Goal: Obtain resource: Download file/media

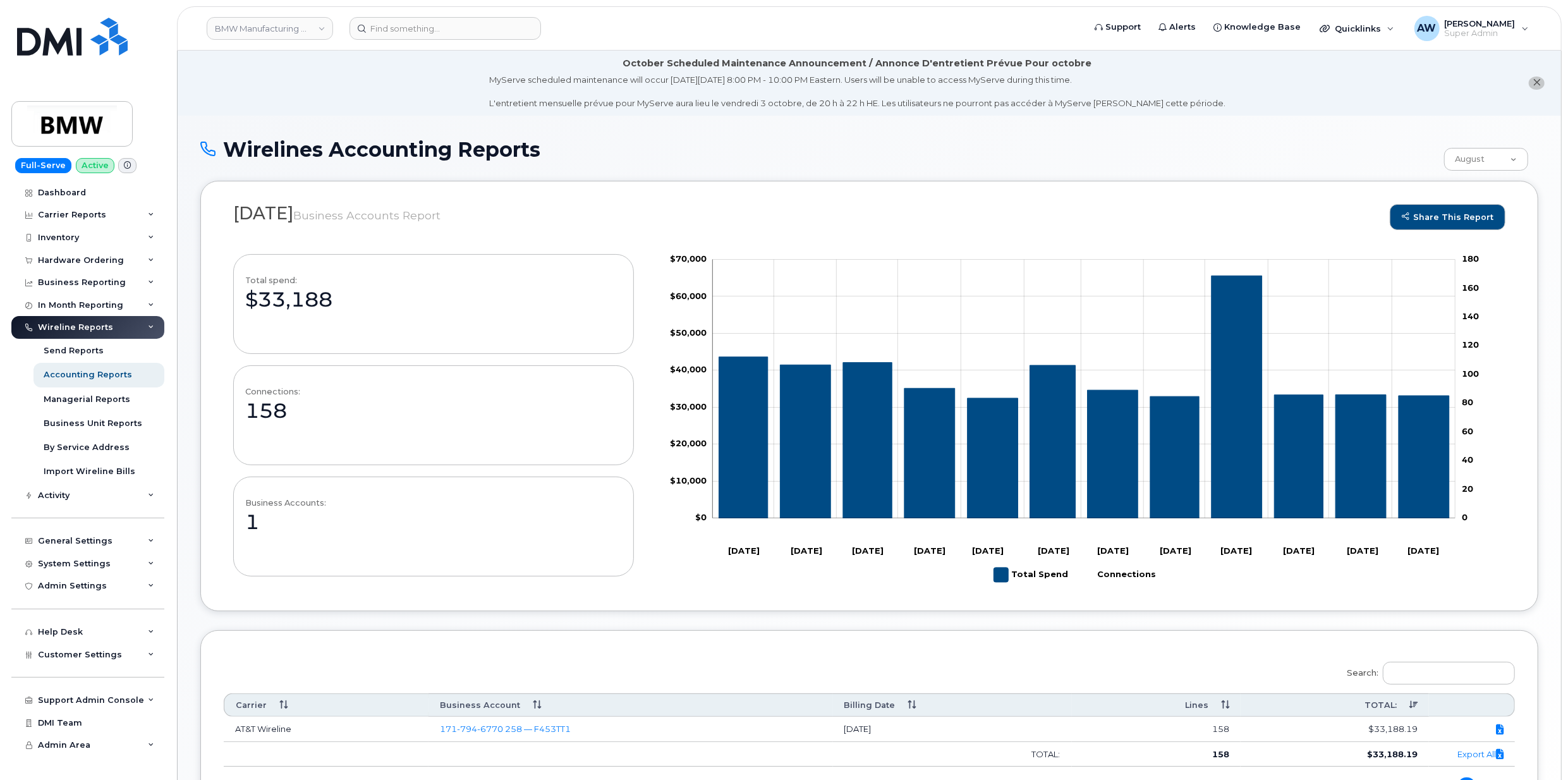
click at [132, 323] on div "Wireline Reports" at bounding box center [88, 327] width 153 height 23
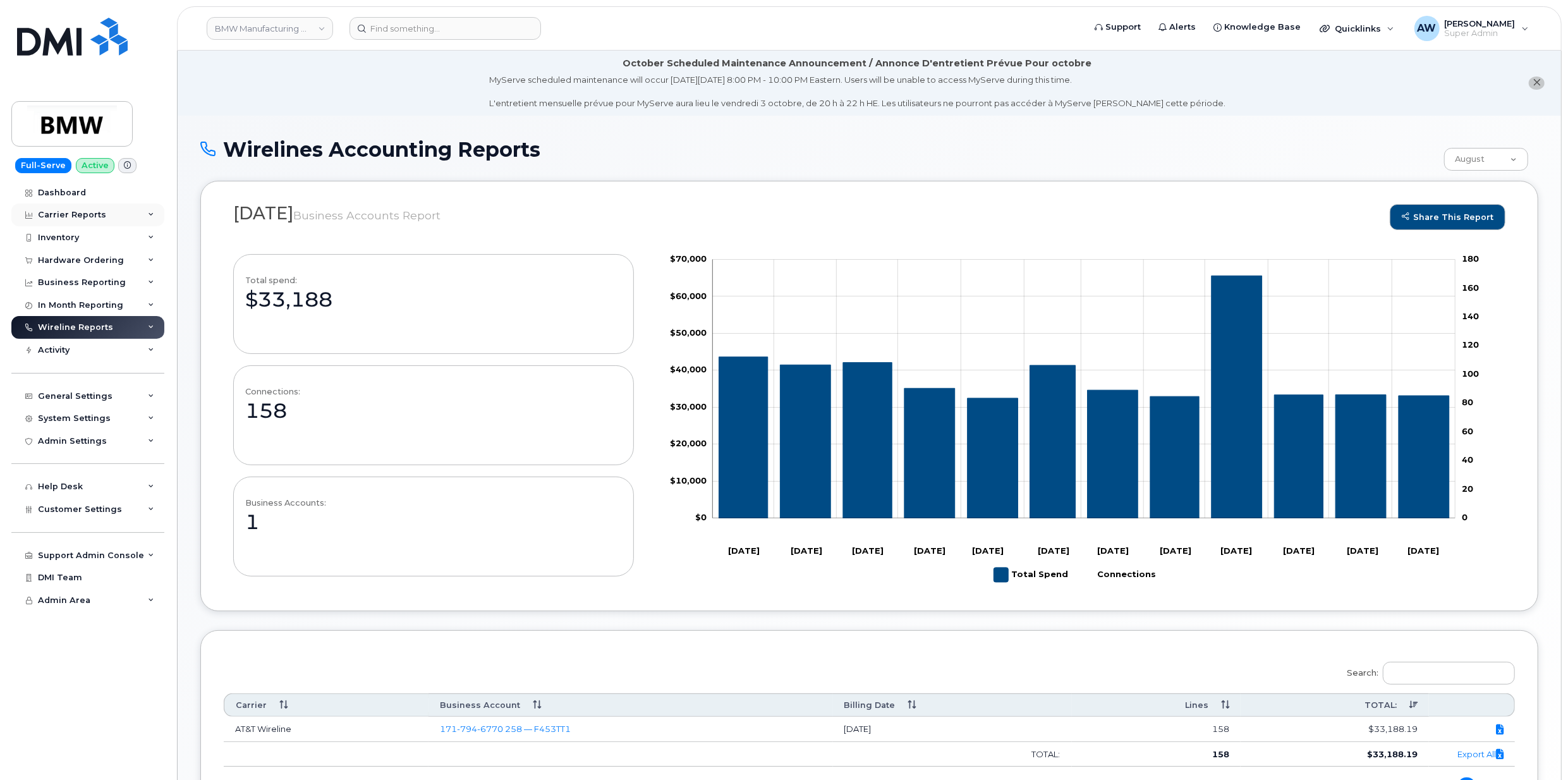
click at [143, 219] on div "Carrier Reports" at bounding box center [88, 215] width 153 height 23
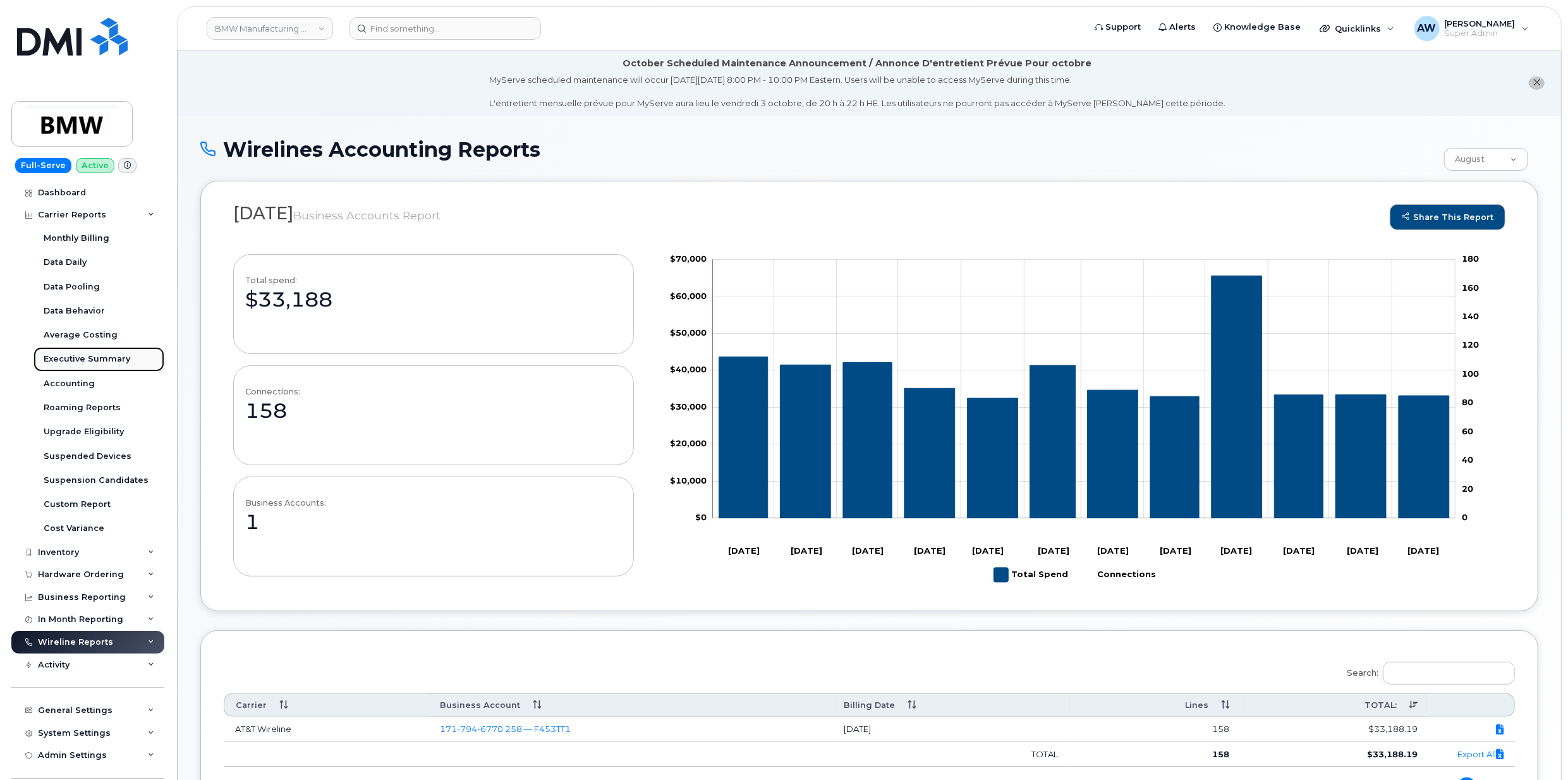
click at [114, 338] on div "Executive Summary" at bounding box center [87, 359] width 87 height 12
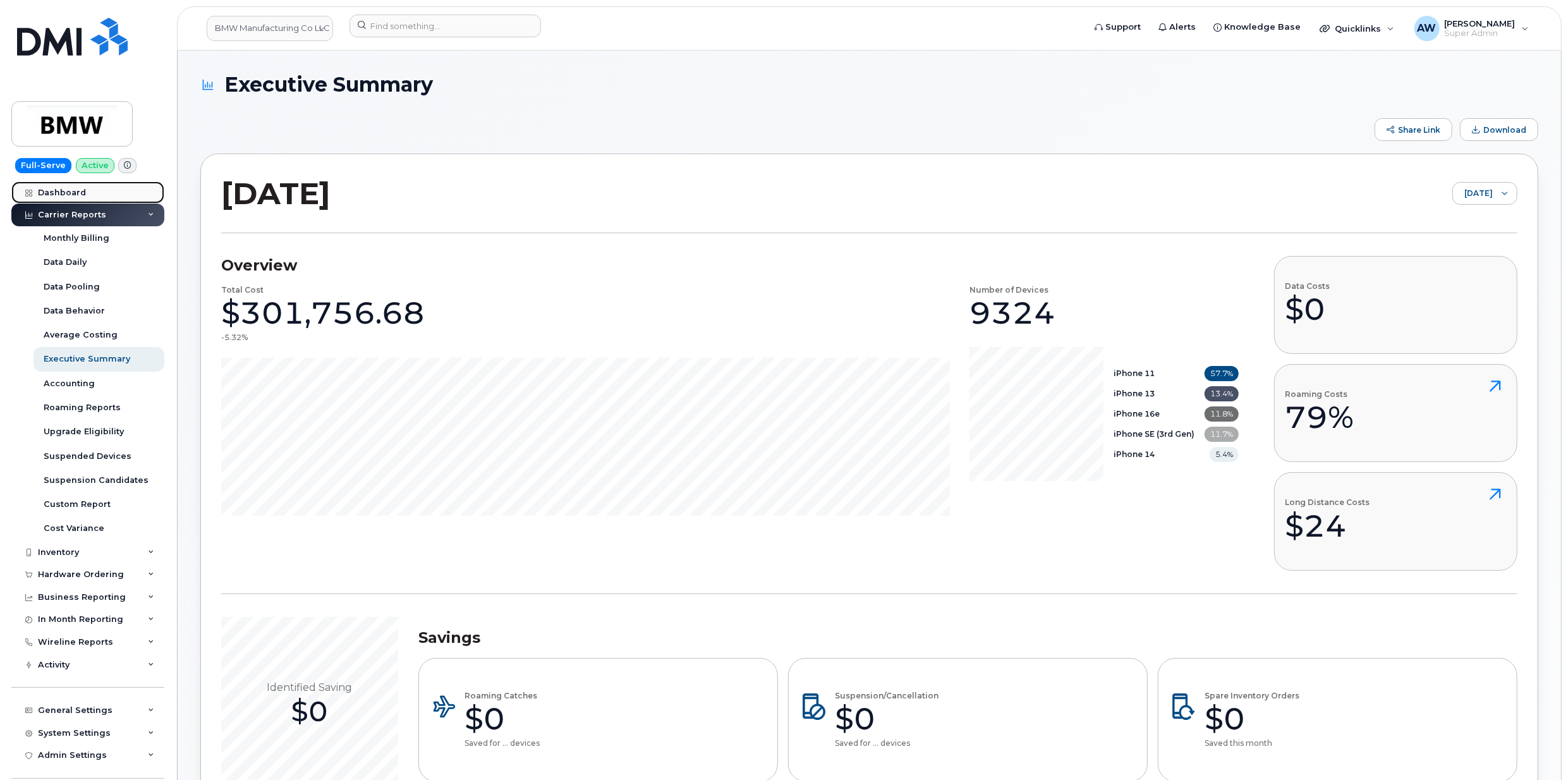
click at [89, 193] on link "Dashboard" at bounding box center [88, 193] width 153 height 23
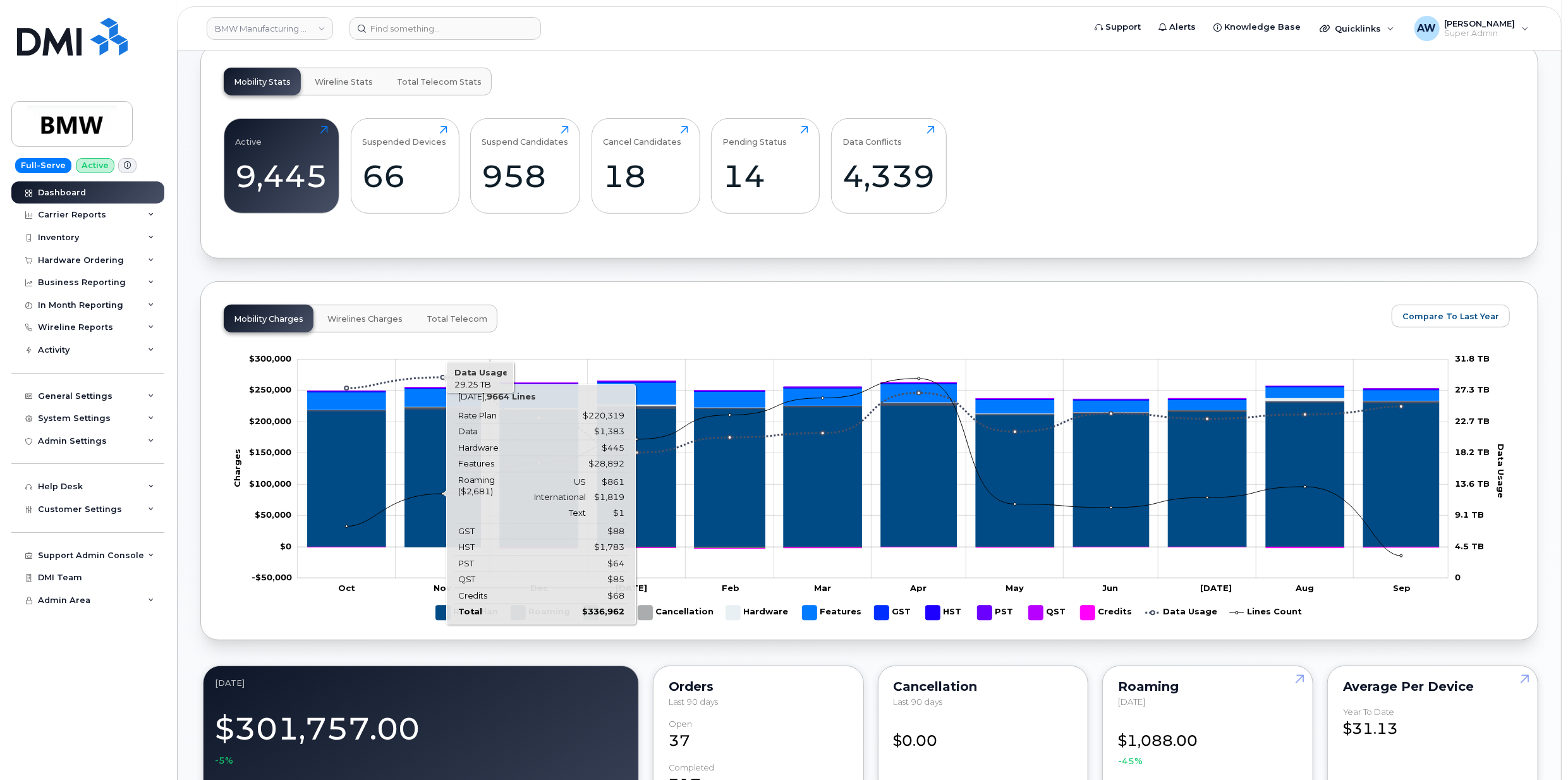
scroll to position [299, 0]
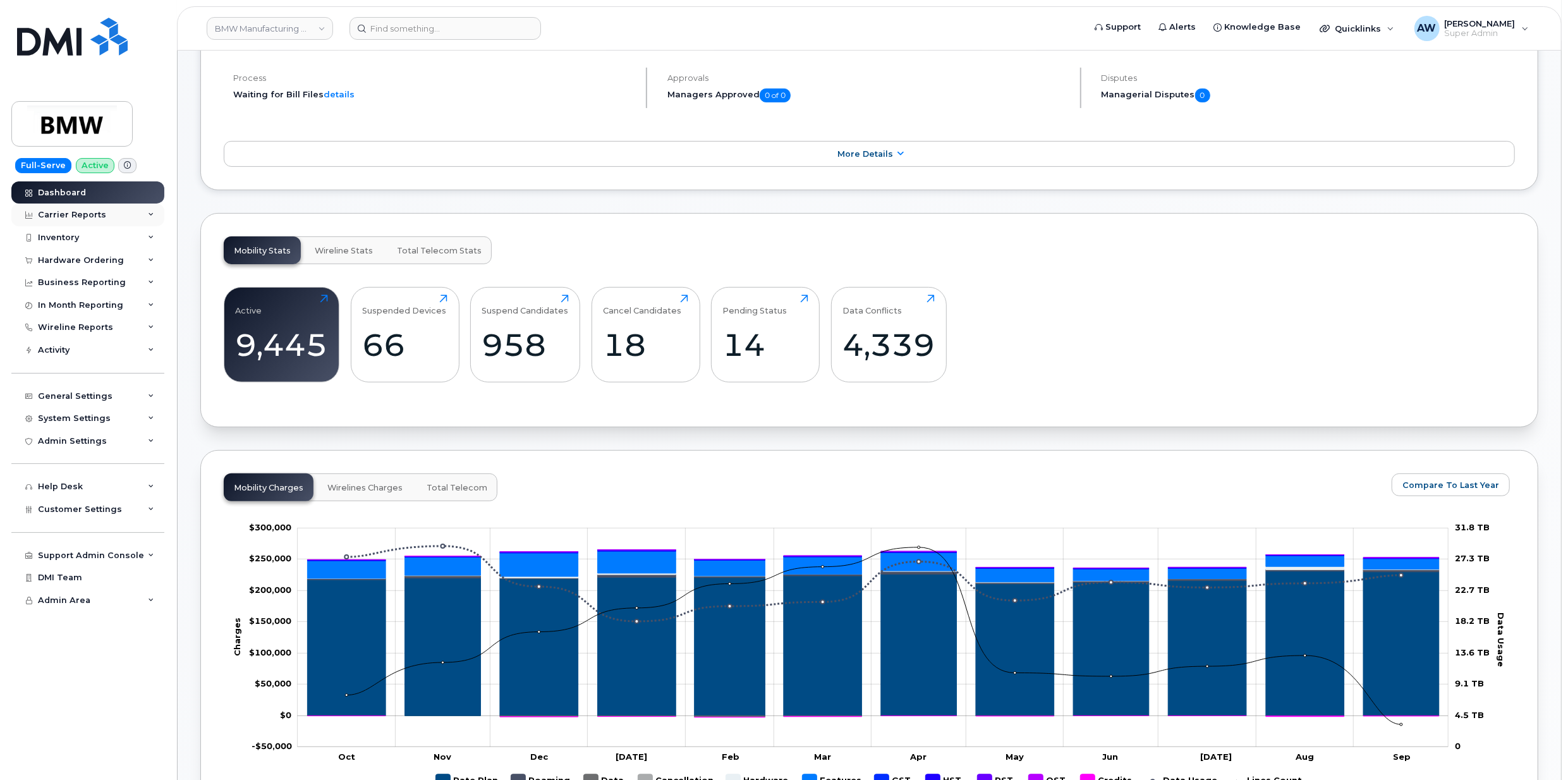
click at [81, 206] on div "Carrier Reports" at bounding box center [88, 215] width 153 height 23
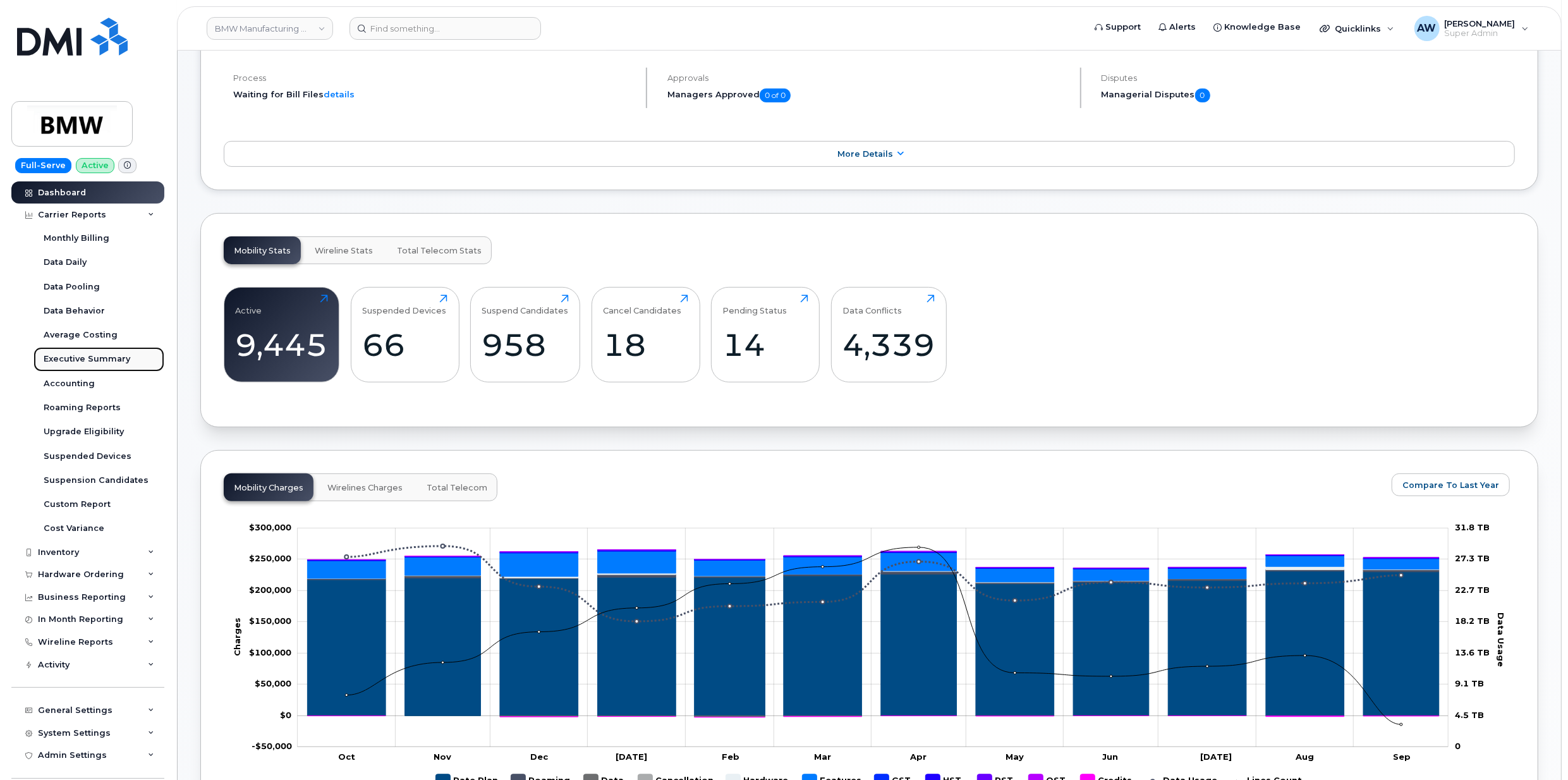
click at [129, 358] on link "Executive Summary" at bounding box center [99, 358] width 131 height 24
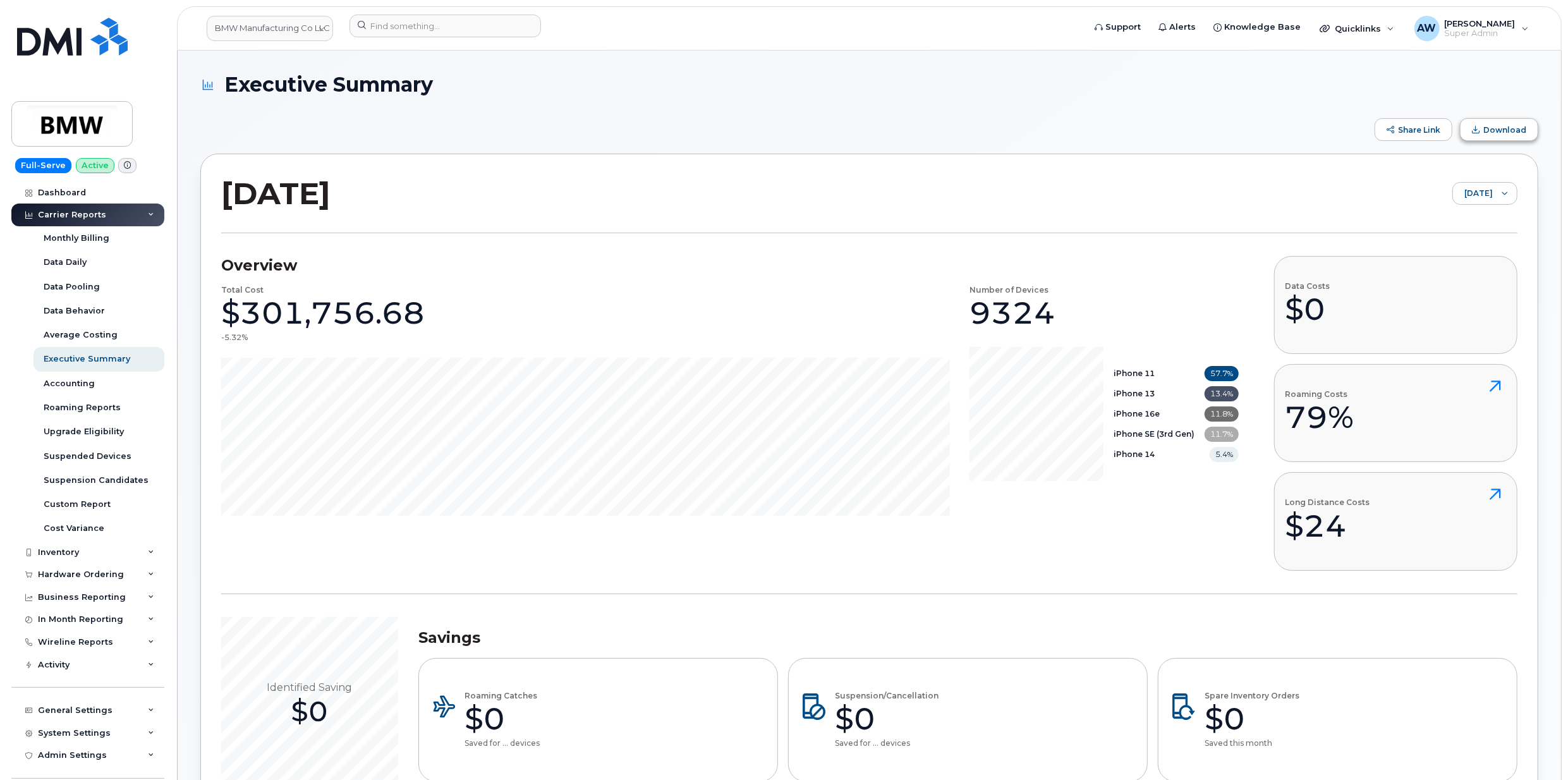
click at [1514, 132] on span "Download" at bounding box center [1505, 130] width 43 height 10
drag, startPoint x: 433, startPoint y: 81, endPoint x: 223, endPoint y: 85, distance: 210.0
click at [223, 85] on h1 "Executive Summary" at bounding box center [866, 85] width 1332 height 22
drag, startPoint x: 436, startPoint y: 85, endPoint x: 224, endPoint y: 95, distance: 212.2
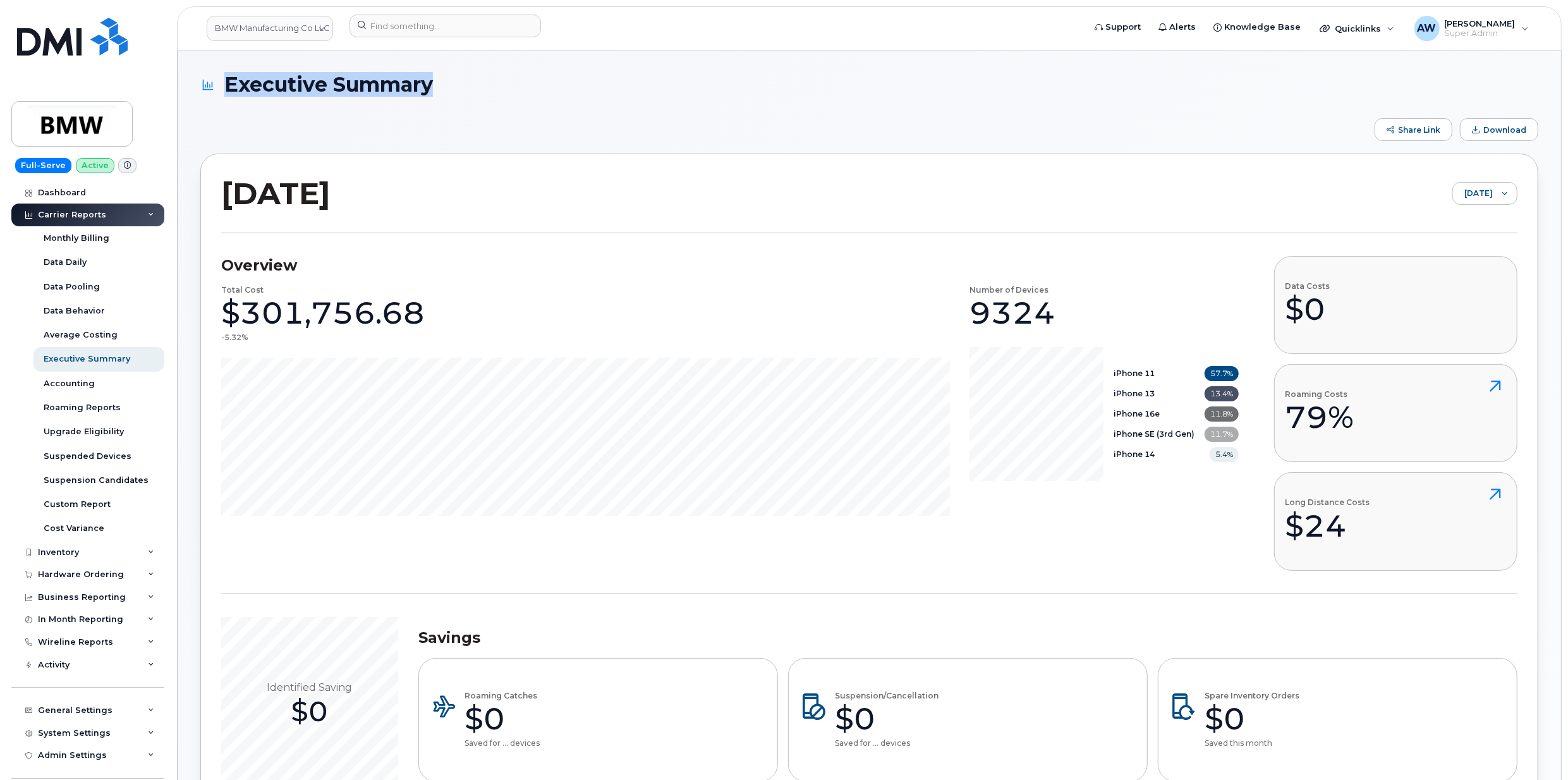
click at [224, 95] on span "Executive Summary" at bounding box center [328, 85] width 208 height 22
drag, startPoint x: 224, startPoint y: 95, endPoint x: 499, endPoint y: 109, distance: 275.4
drag, startPoint x: 436, startPoint y: 82, endPoint x: 224, endPoint y: 82, distance: 212.0
click at [224, 82] on h1 "Executive Summary" at bounding box center [866, 85] width 1332 height 22
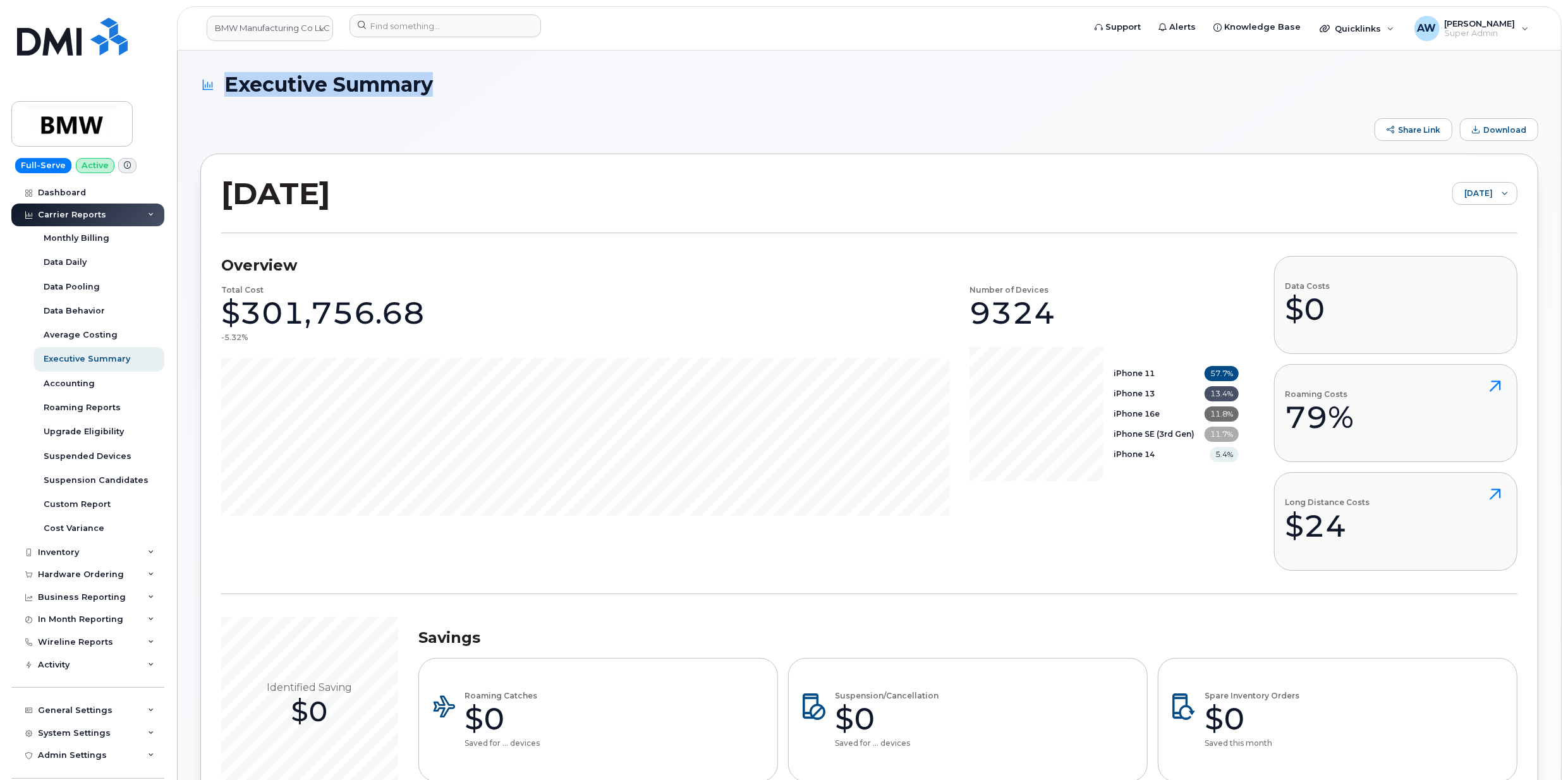
drag, startPoint x: 224, startPoint y: 82, endPoint x: 530, endPoint y: 94, distance: 306.2
click at [530, 94] on h1 "Executive Summary" at bounding box center [866, 85] width 1332 height 22
drag, startPoint x: 530, startPoint y: 94, endPoint x: 229, endPoint y: 89, distance: 301.0
click at [229, 89] on h1 "Executive Summary" at bounding box center [866, 85] width 1332 height 22
drag, startPoint x: 229, startPoint y: 89, endPoint x: 540, endPoint y: 104, distance: 311.4
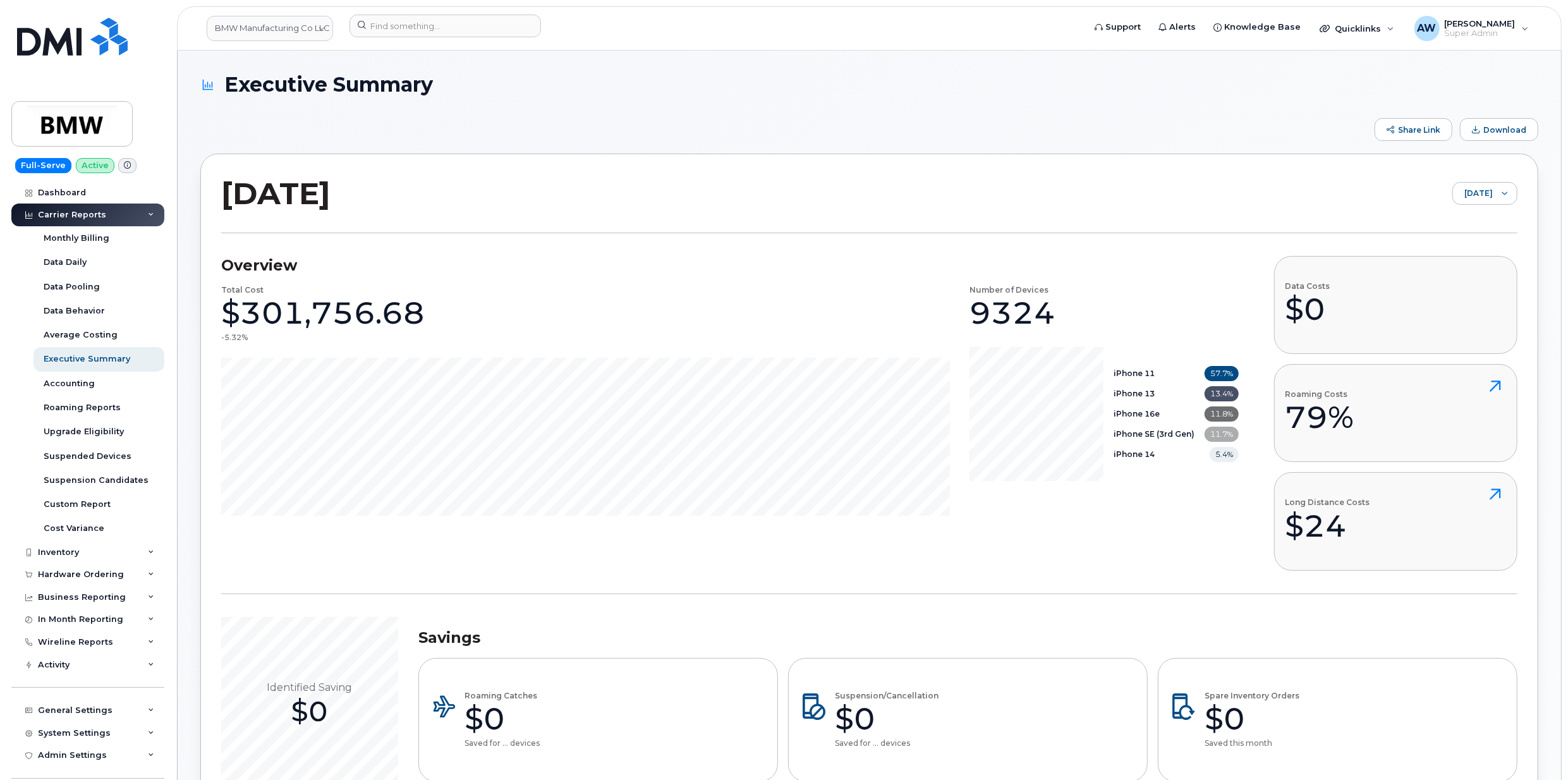
drag, startPoint x: 469, startPoint y: 97, endPoint x: 228, endPoint y: 94, distance: 241.0
drag, startPoint x: 228, startPoint y: 94, endPoint x: 488, endPoint y: 149, distance: 265.8
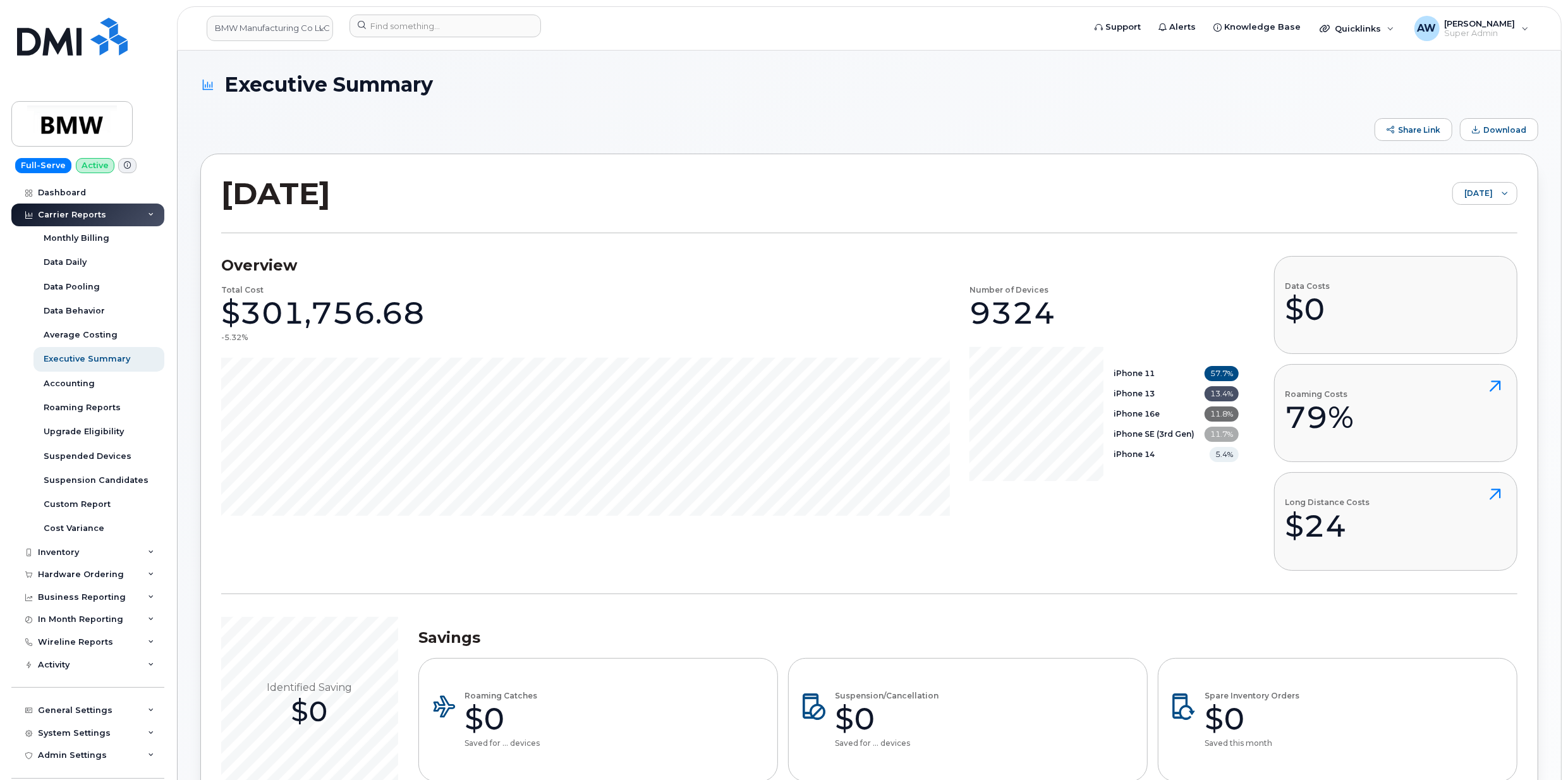
drag, startPoint x: 453, startPoint y: 110, endPoint x: 254, endPoint y: 110, distance: 199.0
drag, startPoint x: 439, startPoint y: 91, endPoint x: 222, endPoint y: 89, distance: 217.0
click at [222, 89] on h1 "Executive Summary" at bounding box center [866, 85] width 1332 height 22
click at [544, 128] on div "Share Link Download" at bounding box center [869, 129] width 1338 height 23
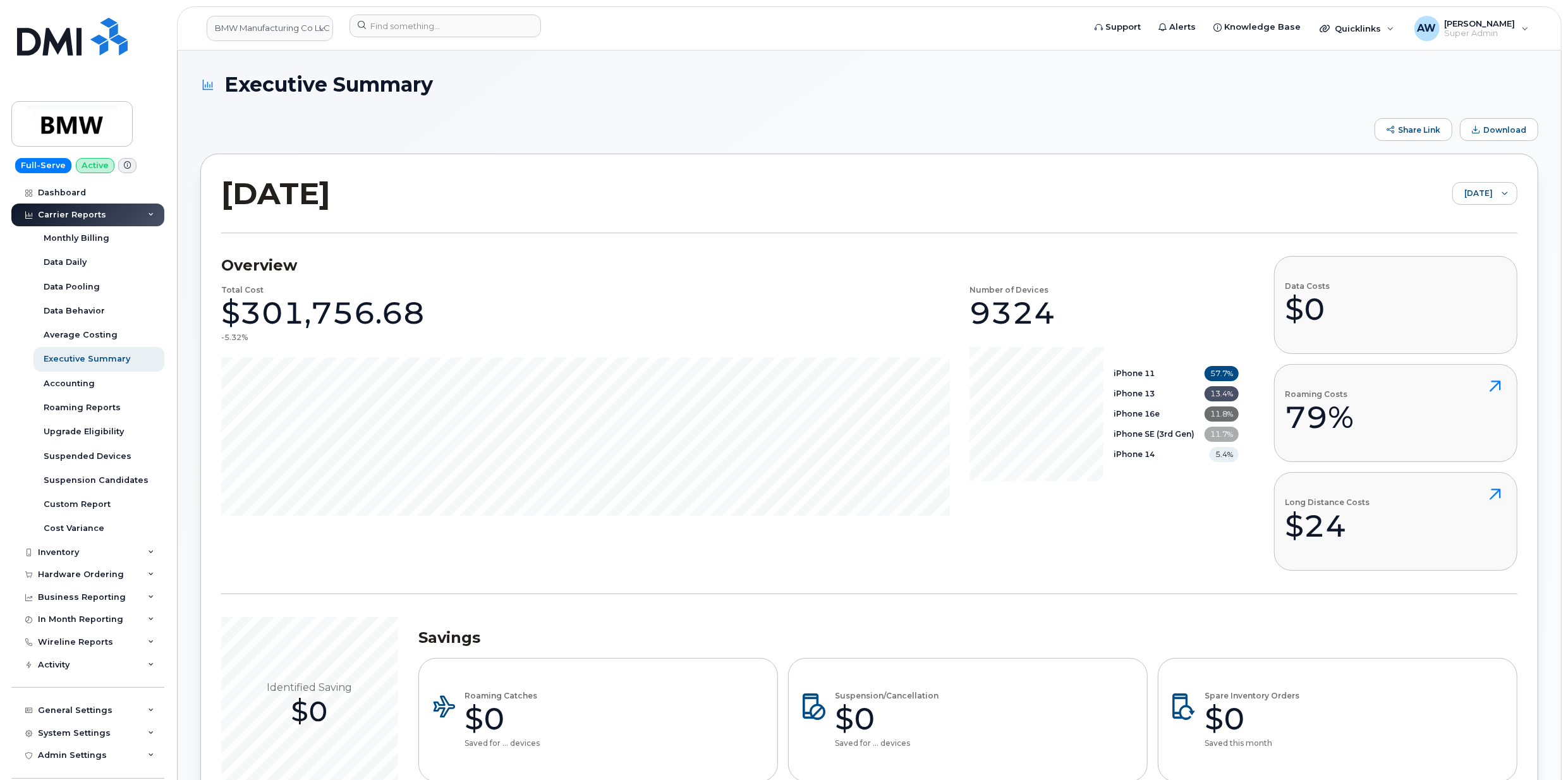
drag, startPoint x: 511, startPoint y: 182, endPoint x: 605, endPoint y: 190, distance: 94.3
click at [605, 190] on div "[DATE] [DATE]" at bounding box center [870, 204] width 1296 height 58
drag, startPoint x: 544, startPoint y: 192, endPoint x: 221, endPoint y: 210, distance: 323.5
